Goal: Task Accomplishment & Management: Manage account settings

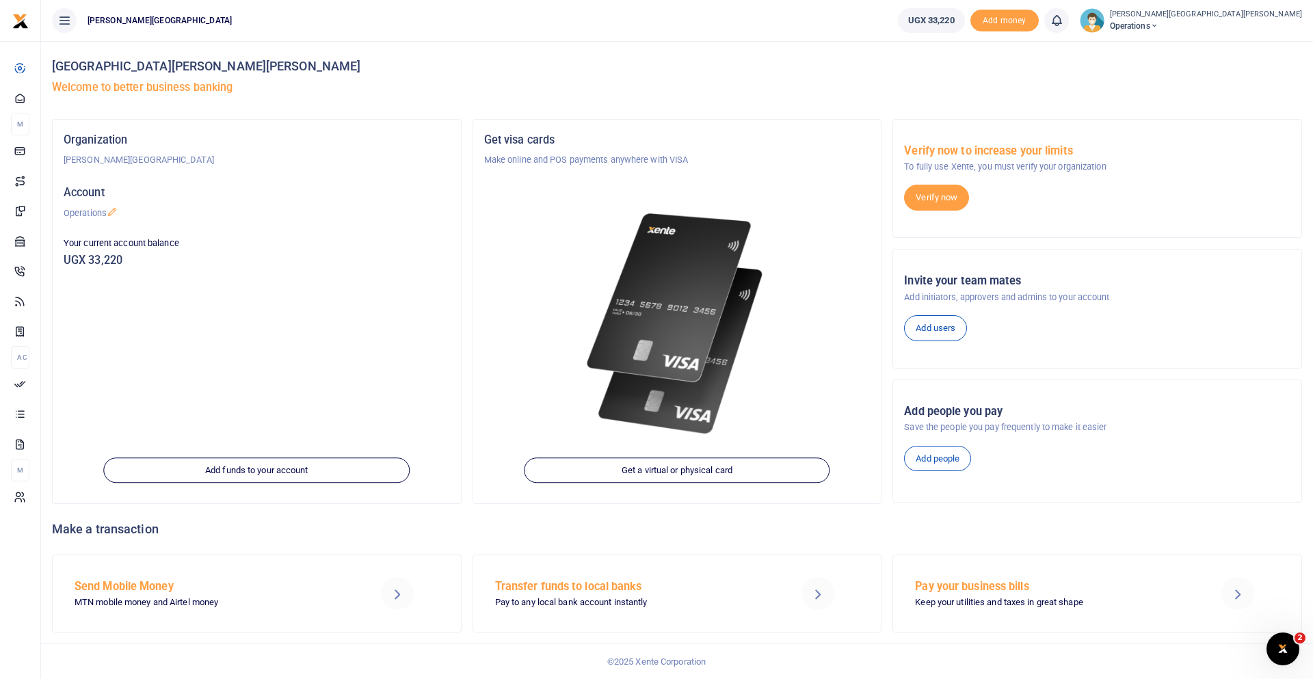
click at [633, 17] on ul "[PERSON_NAME][GEOGRAPHIC_DATA]" at bounding box center [464, 20] width 846 height 41
click at [1110, 27] on span "Operations" at bounding box center [1206, 26] width 192 height 12
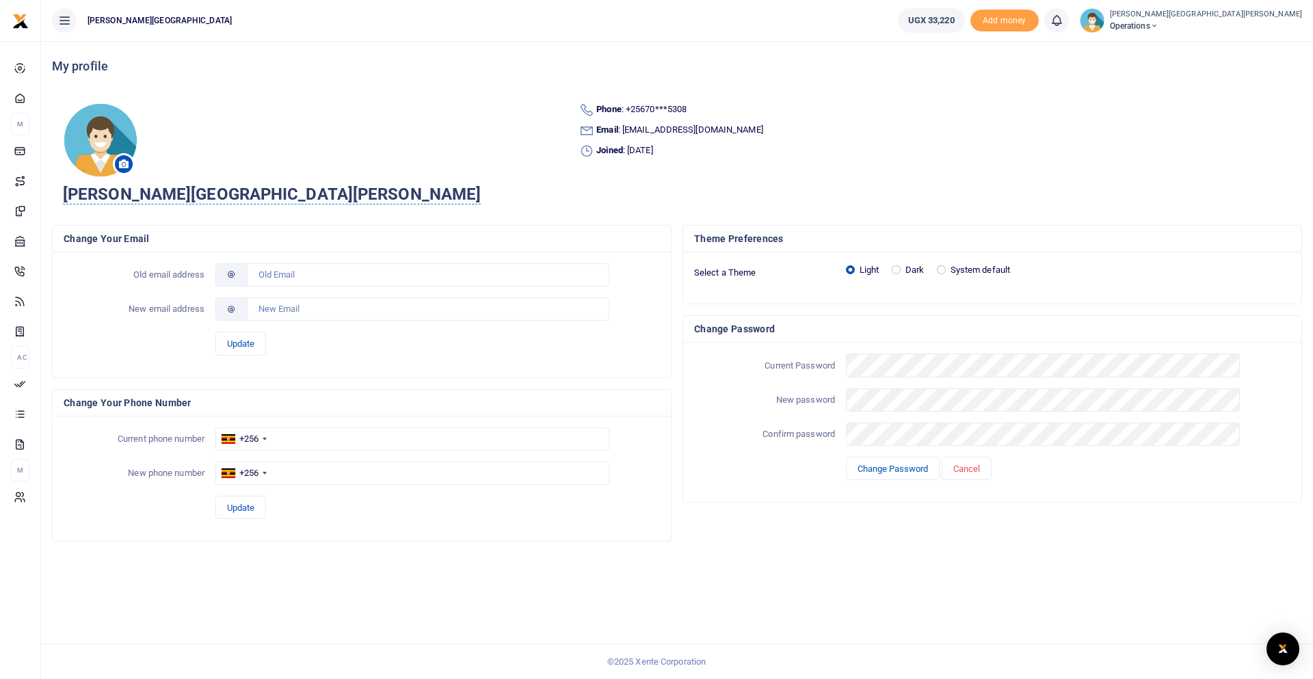
click at [1110, 24] on span "Operations" at bounding box center [1206, 26] width 192 height 12
